Goal: Find specific page/section: Find specific page/section

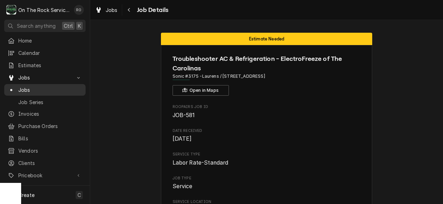
click at [30, 86] on span "Jobs" at bounding box center [50, 89] width 64 height 7
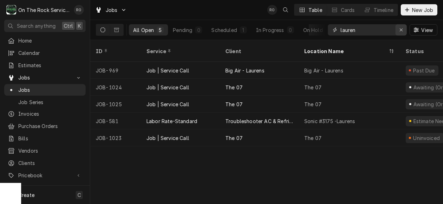
click at [402, 29] on icon "Erase input" at bounding box center [401, 29] width 4 height 5
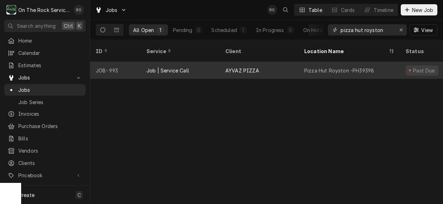
type input "pizza hut royston"
click at [277, 62] on div "AYVAZ PIZZA" at bounding box center [259, 70] width 79 height 17
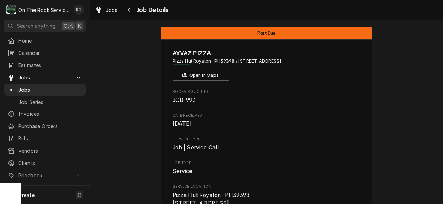
scroll to position [7, 0]
